Goal: Entertainment & Leisure: Consume media (video, audio)

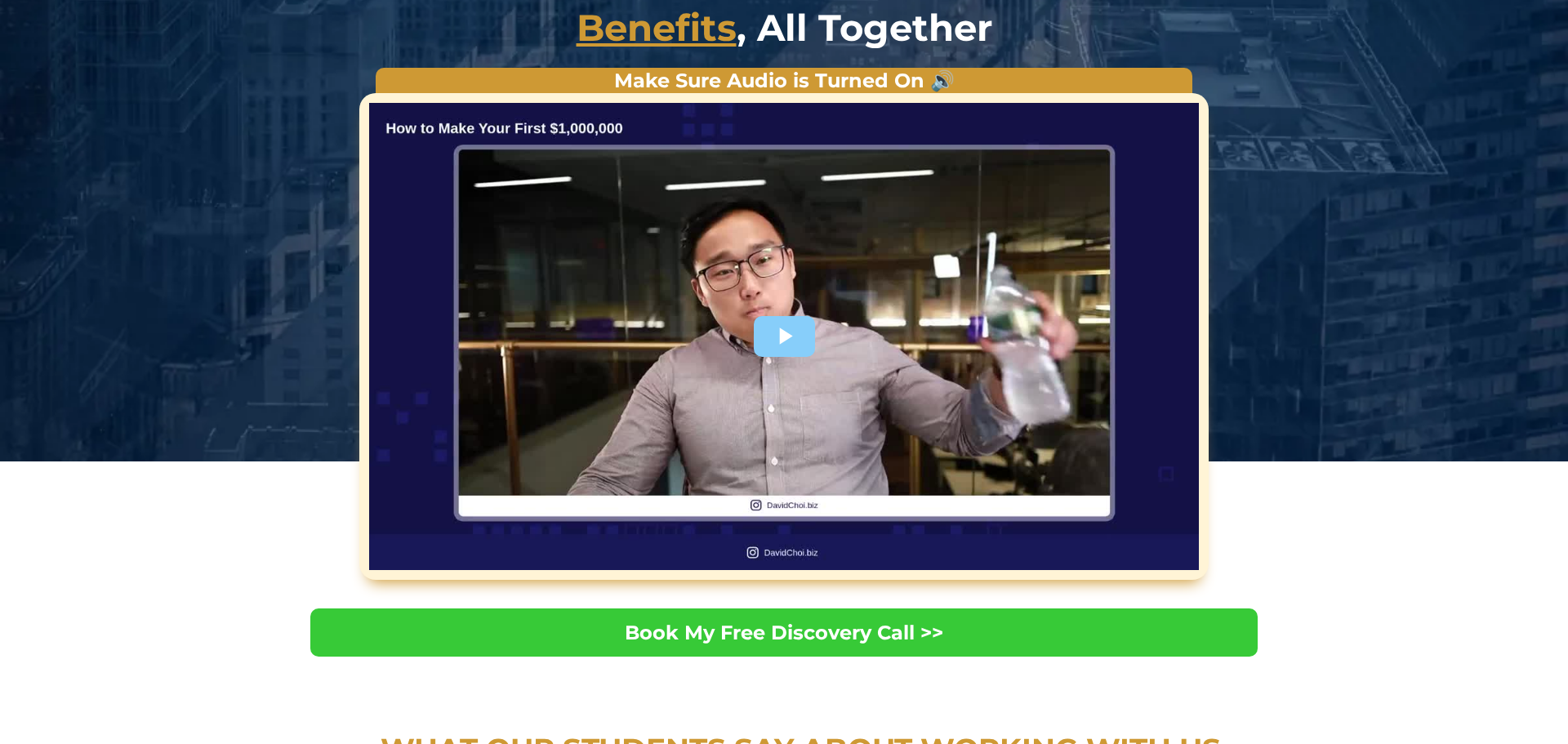
scroll to position [254, 0]
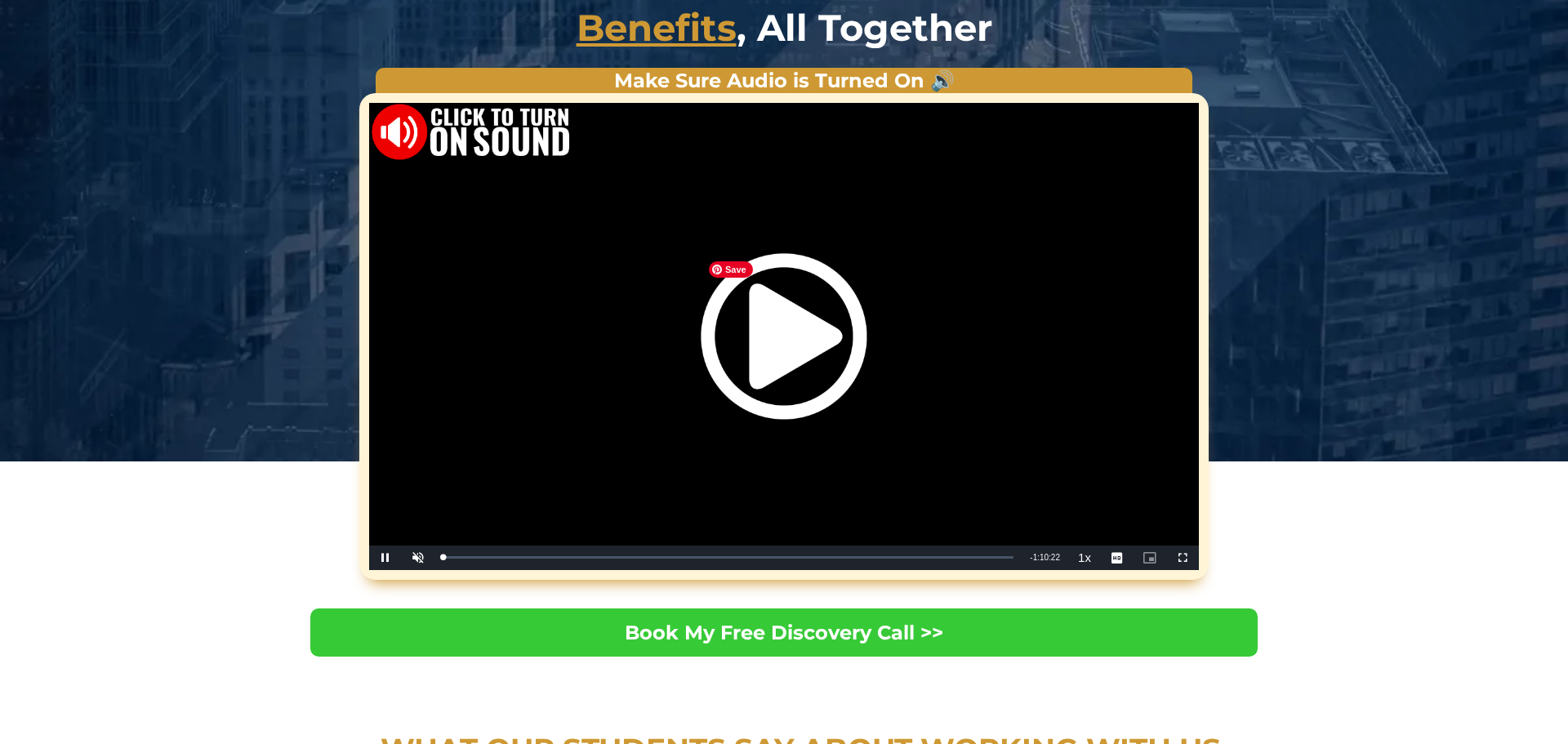
click at [773, 342] on img "Video Player" at bounding box center [784, 336] width 166 height 166
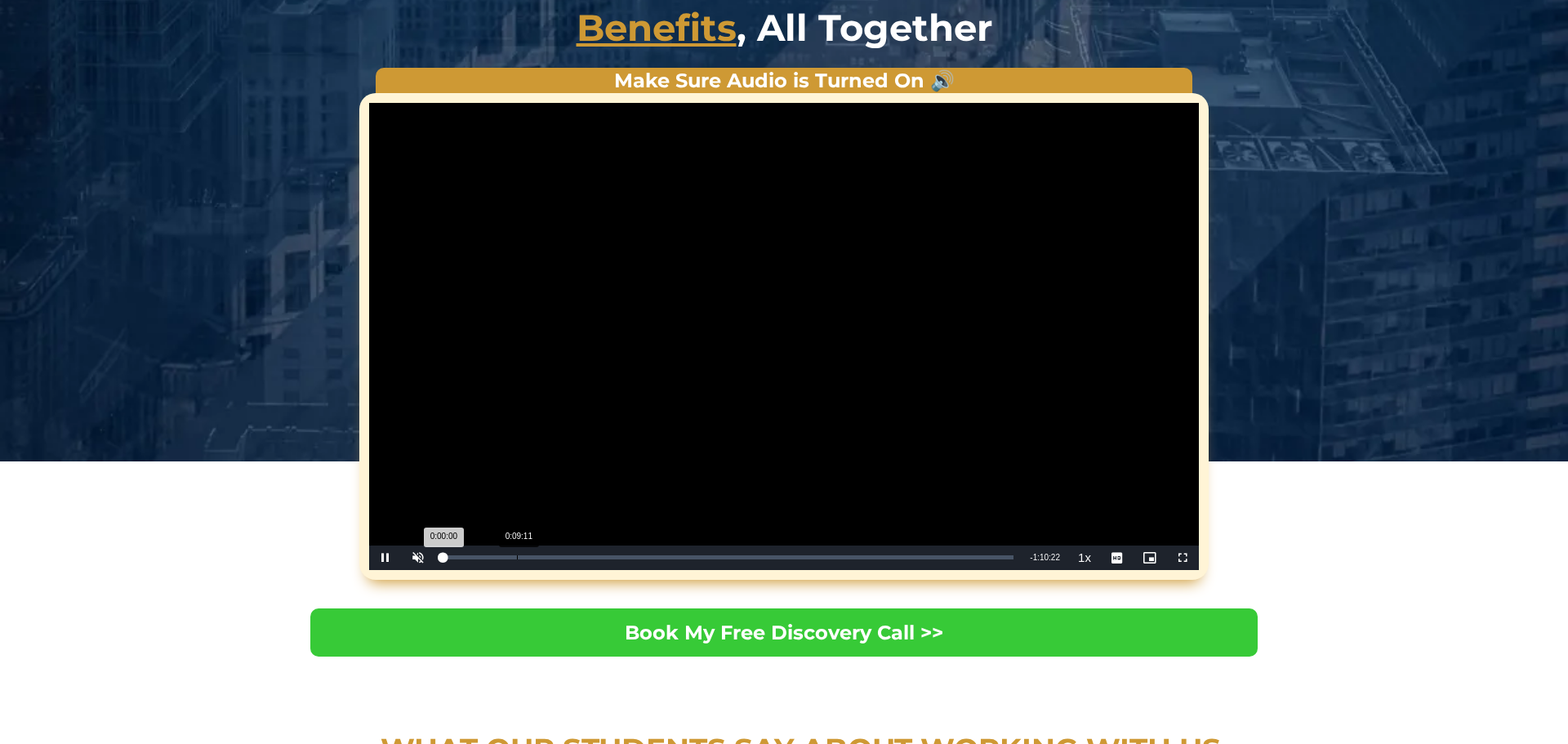
click at [608, 559] on div "Loaded : 0.47% 0:09:11 0:00:00" at bounding box center [728, 557] width 571 height 4
click at [422, 558] on span "Video Player" at bounding box center [419, 558] width 33 height 0
click at [419, 558] on span "Video Player" at bounding box center [419, 558] width 33 height 0
drag, startPoint x: 472, startPoint y: 560, endPoint x: 526, endPoint y: 564, distance: 54.1
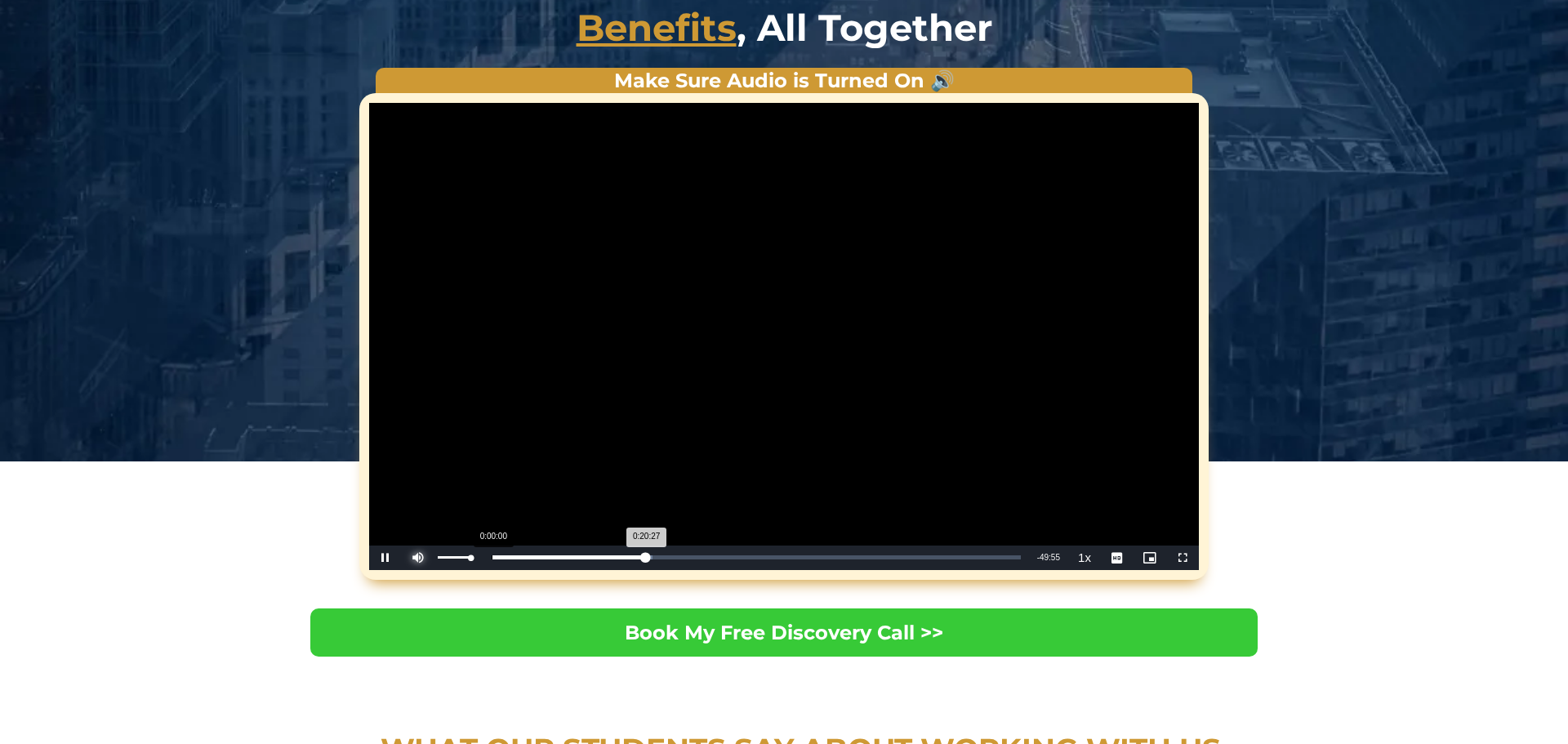
click at [522, 564] on div "Pause Mute 100% Current Time 20:27 / Duration 1:10:22 Loaded : 30.49% 0:00:00 0…" at bounding box center [784, 558] width 830 height 25
click at [629, 560] on div "Loaded : 31.44% 0:22:49 0:21:06" at bounding box center [732, 558] width 595 height 25
click at [650, 561] on div "Loaded : 33.80% 0:25:13 0:22:49" at bounding box center [732, 558] width 595 height 25
click at [669, 558] on div "Loaded : 37.36% 0:27:42 0:27:42" at bounding box center [732, 557] width 579 height 4
click at [762, 562] on div "Loaded : 58.44% 0:38:58 0:38:58" at bounding box center [732, 558] width 595 height 25
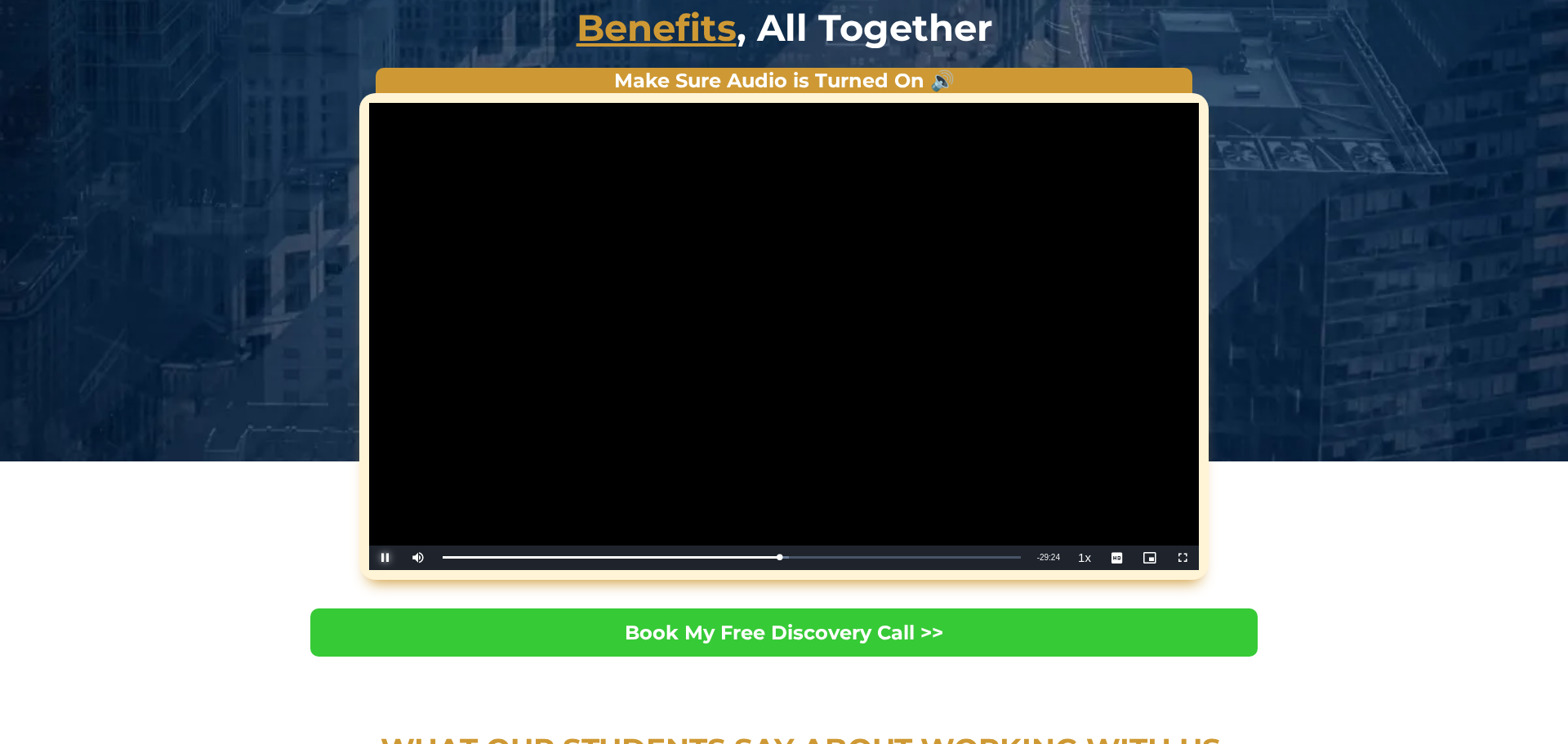
click at [388, 558] on span "Video Player" at bounding box center [385, 558] width 33 height 0
click at [385, 558] on span "Video Player" at bounding box center [385, 558] width 33 height 0
click at [386, 558] on span "Video Player" at bounding box center [385, 558] width 33 height 0
click at [375, 558] on span "Video Player" at bounding box center [385, 558] width 33 height 0
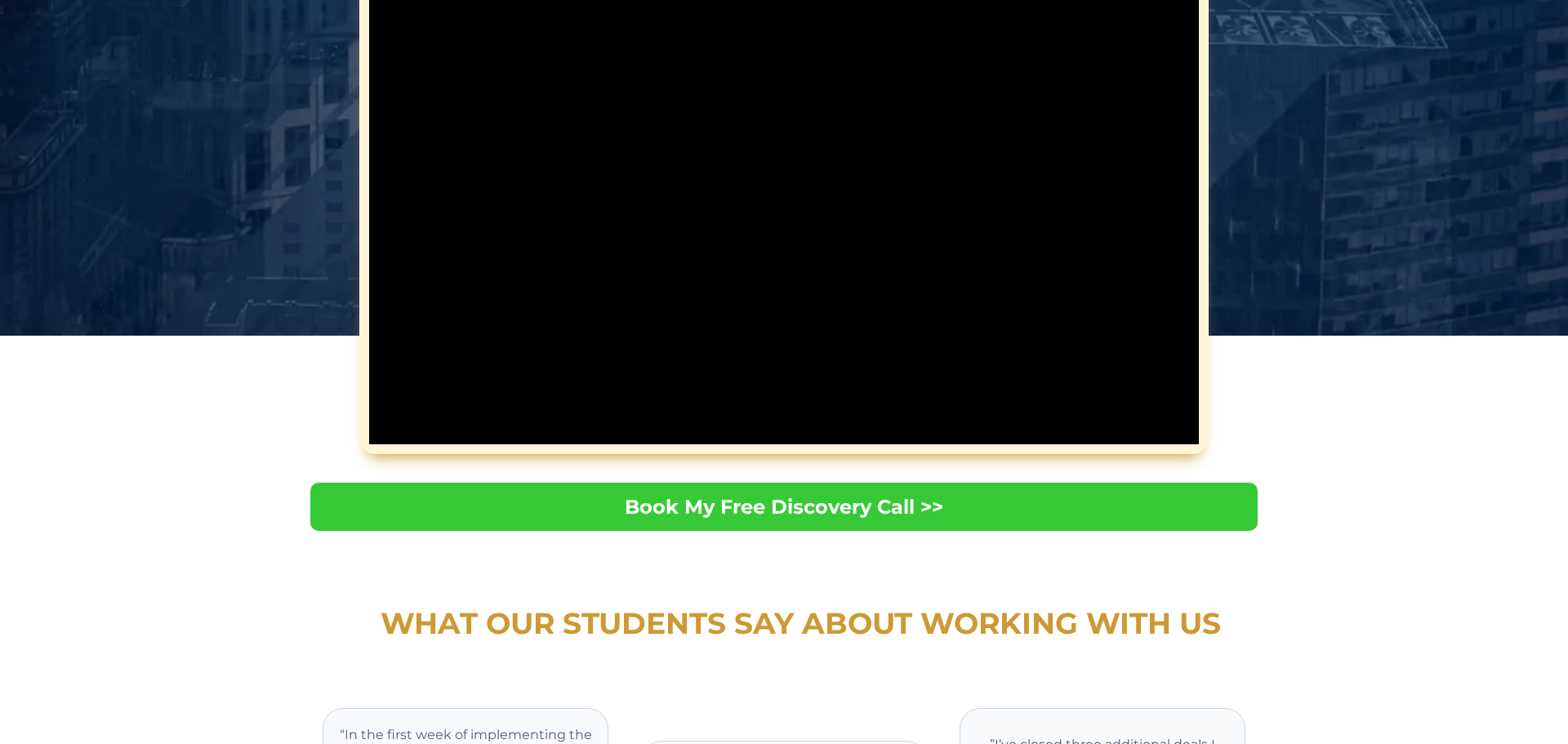
scroll to position [337, 0]
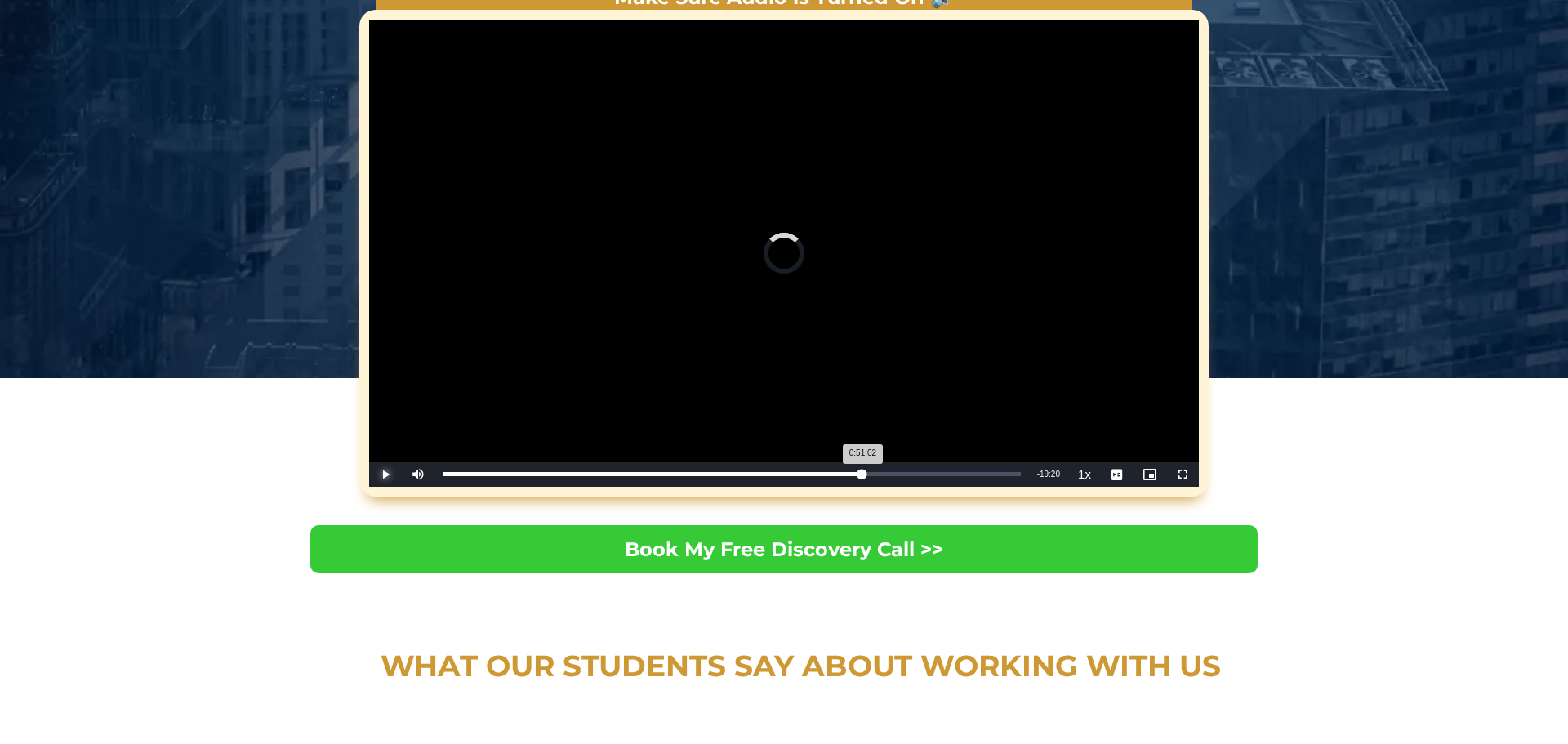
click at [860, 477] on div "Loaded : 72.65% 0:51:02 0:51:02" at bounding box center [732, 474] width 595 height 25
click at [878, 479] on div "Loaded : 75.73% 0:53:07 0:52:09" at bounding box center [732, 474] width 595 height 25
click at [887, 476] on div "Loaded : 77.15% 0:54:19 0:53:15" at bounding box center [732, 474] width 579 height 4
click at [895, 476] on div "Loaded : 77.62% 0:55:19 0:54:19" at bounding box center [732, 474] width 579 height 4
click at [905, 476] on div "Loaded : 80.46% 0:56:24 0:55:28" at bounding box center [732, 474] width 579 height 4
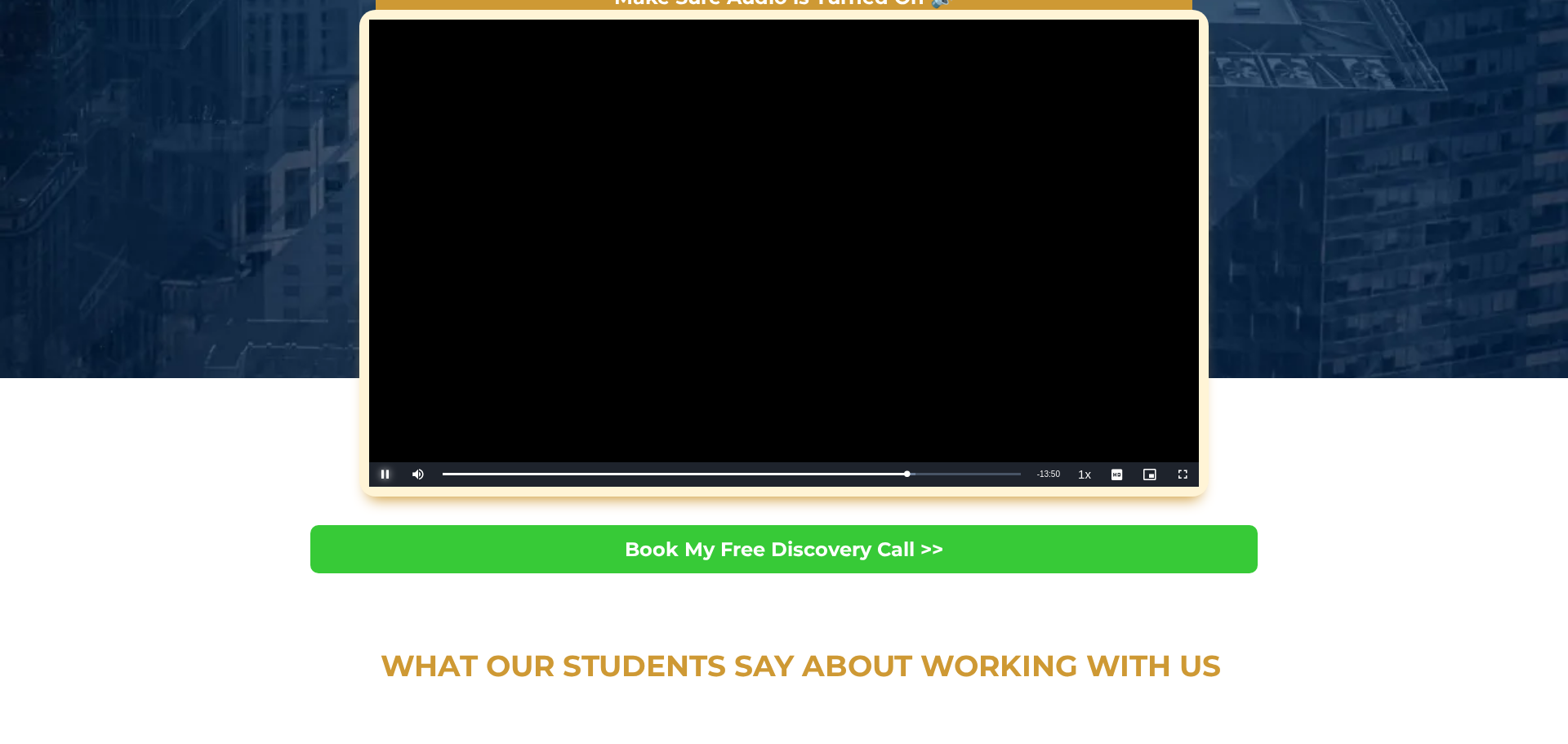
click at [379, 475] on span "Video Player" at bounding box center [385, 475] width 33 height 0
